Goal: Information Seeking & Learning: Learn about a topic

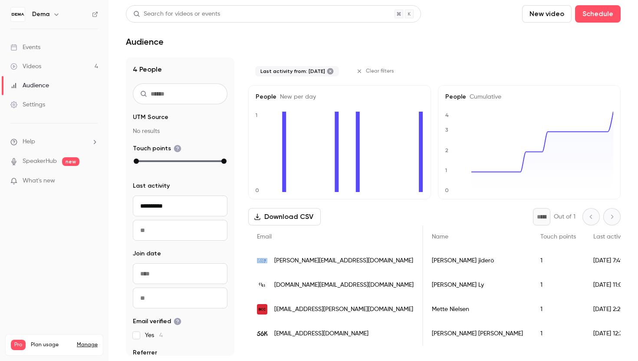
scroll to position [0, 240]
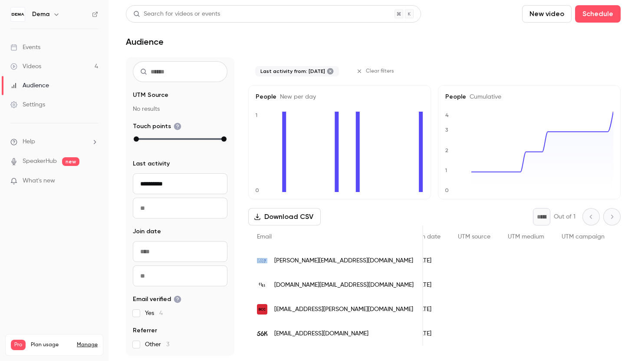
click at [85, 80] on link "Audience" at bounding box center [54, 85] width 108 height 19
click at [57, 65] on link "Videos 4" at bounding box center [54, 66] width 108 height 19
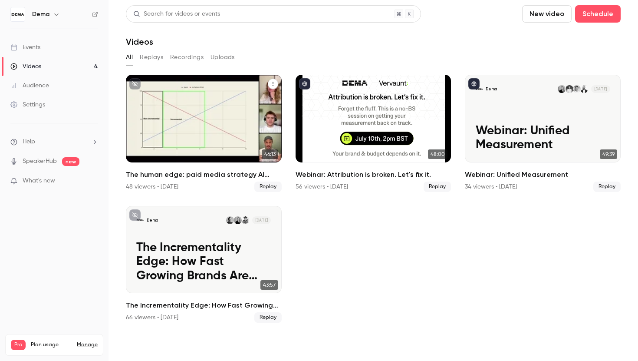
click at [222, 176] on h2 "The human edge: paid media strategy AI can’t replace" at bounding box center [204, 174] width 156 height 10
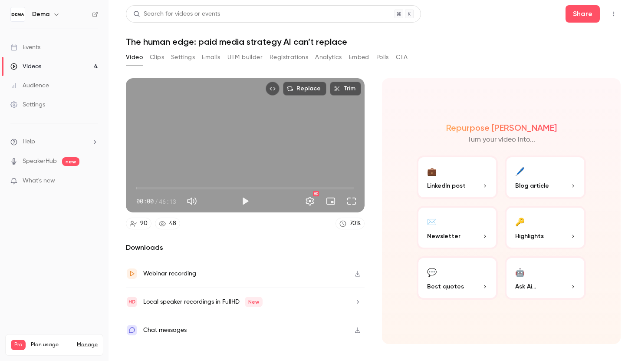
click at [301, 56] on button "Registrations" at bounding box center [288, 57] width 39 height 14
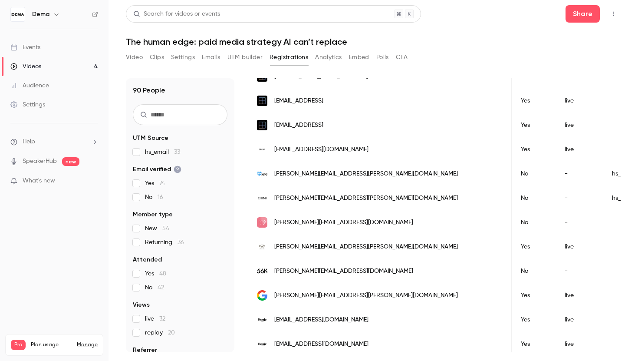
scroll to position [0, 182]
